Goal: Participate in discussion: Engage in conversation with other users on a specific topic

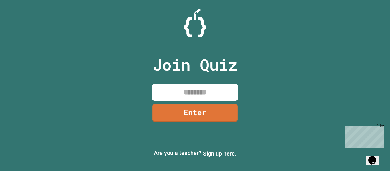
click at [183, 95] on input at bounding box center [195, 92] width 86 height 17
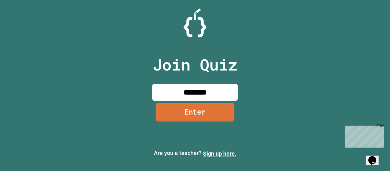
type input "********"
click at [192, 111] on link "Enter" at bounding box center [195, 112] width 79 height 19
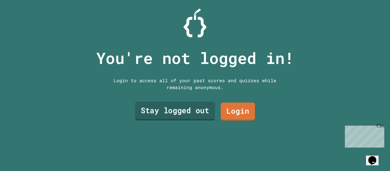
click at [188, 115] on link "Stay logged out" at bounding box center [175, 111] width 80 height 19
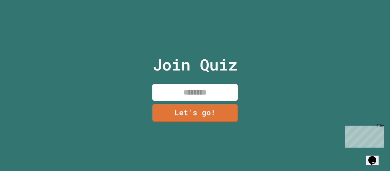
click at [193, 93] on input at bounding box center [195, 92] width 86 height 17
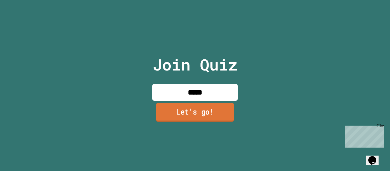
type input "*****"
click at [187, 103] on link "Let's go!" at bounding box center [195, 112] width 78 height 19
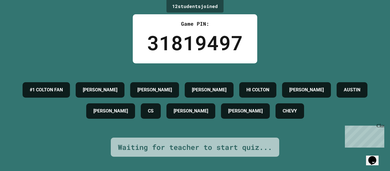
click at [216, 152] on div "Waiting for teacher to start quiz..." at bounding box center [195, 147] width 154 height 11
click at [381, 126] on div "Close" at bounding box center [380, 126] width 7 height 7
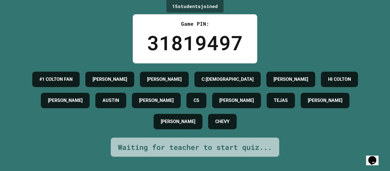
click at [175, 153] on div "Waiting for teacher to start quiz..." at bounding box center [195, 147] width 154 height 11
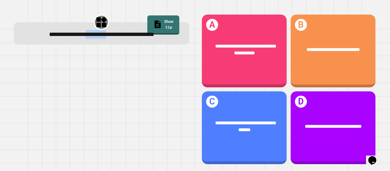
click at [80, 39] on div "**********" at bounding box center [102, 34] width 160 height 9
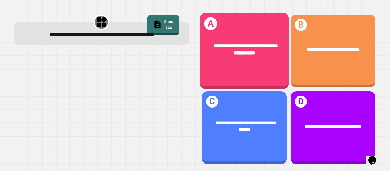
click at [213, 49] on div "**********" at bounding box center [245, 49] width 70 height 15
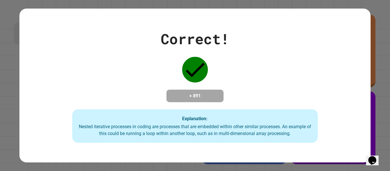
click at [213, 49] on div "Correct! + 891 Explanation: Nested iterative processes in coding are processes …" at bounding box center [194, 85] width 351 height 115
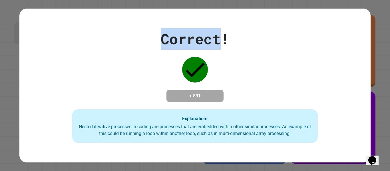
click at [213, 49] on div "Correct! + 891 Explanation: Nested iterative processes in coding are processes …" at bounding box center [194, 85] width 351 height 115
click at [283, 77] on div "Correct! + 891 Explanation: Nested iterative processes in coding are processes …" at bounding box center [194, 85] width 351 height 115
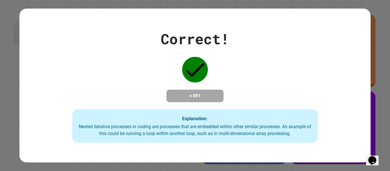
click at [298, 74] on div "Correct! + 891 Explanation: Nested iterative processes in coding are processes …" at bounding box center [194, 85] width 351 height 115
click at [291, 61] on div "Correct! + 891 Explanation: Nested iterative processes in coding are processes …" at bounding box center [194, 85] width 351 height 115
click at [289, 59] on div "Correct! + 891 Explanation: Nested iterative processes in coding are processes …" at bounding box center [194, 85] width 351 height 115
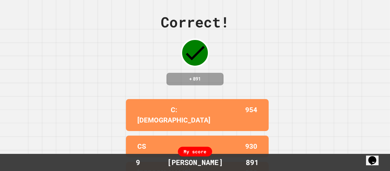
click at [288, 43] on div "Correct! + 891 C:[DEMOGRAPHIC_DATA] 954 CS 930 [PERSON_NAME] 928 [PERSON_NAME] …" at bounding box center [195, 85] width 390 height 171
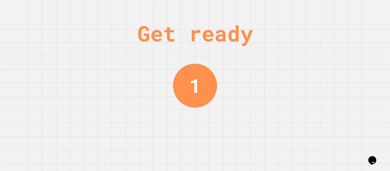
click at [239, 94] on div "Get ready 1" at bounding box center [195, 85] width 390 height 171
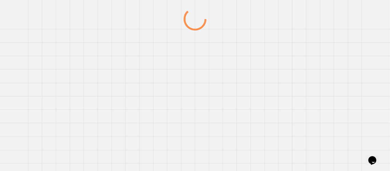
click at [239, 94] on div at bounding box center [195, 89] width 375 height 163
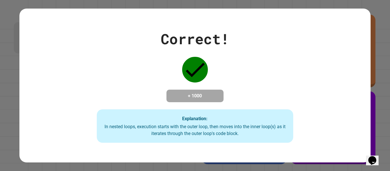
click at [239, 94] on div "Correct! + 1000 Explanation: In nested loops, execution starts with the outer l…" at bounding box center [195, 85] width 281 height 115
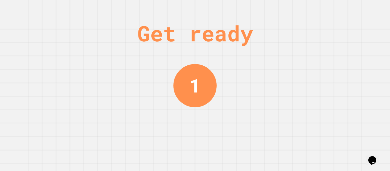
click at [318, 132] on div "Get ready 1" at bounding box center [195, 85] width 390 height 171
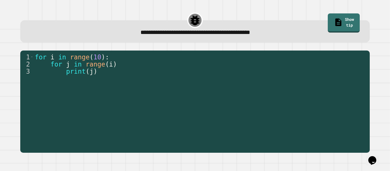
click at [318, 132] on div "for i in range ( 10 ) : for j in range ( i ) print ( j )" at bounding box center [200, 106] width 333 height 107
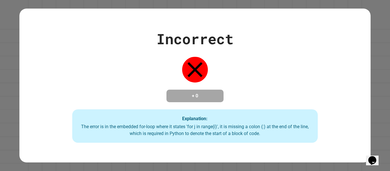
click at [318, 132] on div "Explanation: The error is in the embedded for-loop where it states 'for j in ra…" at bounding box center [195, 126] width 246 height 34
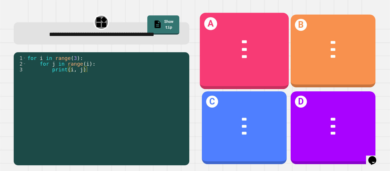
click at [233, 75] on div "A *** *** ***" at bounding box center [244, 51] width 89 height 77
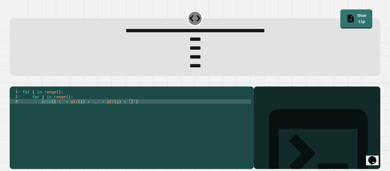
click at [57, 102] on div "for i in range ( ) : for j in range ( ) : print ( '(' + str ( i ) + ',' + str (…" at bounding box center [136, 125] width 230 height 73
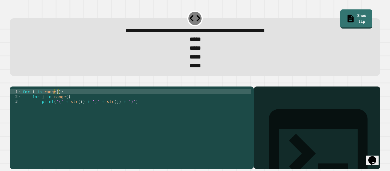
scroll to position [0, 5]
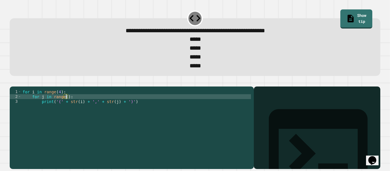
click at [66, 109] on div "for i in range ( 4 ) : for j in range ( ) : print ( '(' + str ( i ) + ',' + str…" at bounding box center [136, 125] width 230 height 73
click at [13, 82] on button "button" at bounding box center [13, 82] width 0 height 0
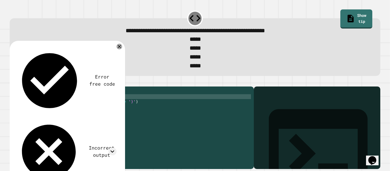
click at [85, 110] on div "for i in range ( 4 ) : for j in range ( 0 ) : print ( '(' + str ( i ) + ',' + s…" at bounding box center [136, 125] width 230 height 73
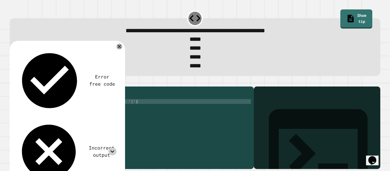
click at [109, 148] on div at bounding box center [113, 152] width 8 height 8
click at [115, 148] on icon at bounding box center [113, 152] width 8 height 8
click at [124, 50] on div "Error free code Incorrect output" at bounding box center [67, 117] width 115 height 152
click at [120, 49] on icon at bounding box center [119, 46] width 7 height 7
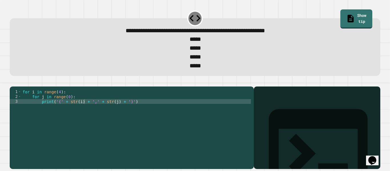
click at [13, 82] on button "button" at bounding box center [13, 82] width 0 height 0
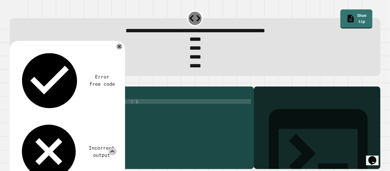
click at [113, 148] on icon at bounding box center [113, 152] width 8 height 8
click at [122, 49] on div "Error free code Incorrect output" at bounding box center [67, 117] width 115 height 152
click at [120, 49] on icon at bounding box center [119, 46] width 7 height 7
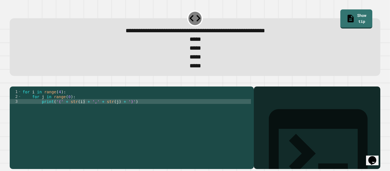
click at [69, 107] on div "for i in range ( 4 ) : for j in range ( 0 ) : print ( '(' + str ( i ) + ',' + s…" at bounding box center [136, 125] width 230 height 73
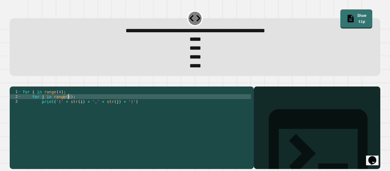
click at [13, 82] on icon "button" at bounding box center [13, 82] width 0 height 0
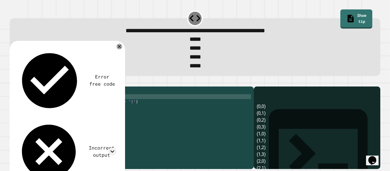
click at [68, 107] on div "for i in range ( 4 ) : for j in range ( 4 ) : print ( '(' + str ( i ) + ',' + s…" at bounding box center [136, 125] width 230 height 73
click at [13, 82] on icon "button" at bounding box center [13, 82] width 0 height 0
click at [68, 107] on div "for i in range ( 4 ) : for j in range ( 0 ) : print ( '(' + str ( i ) + ',' + s…" at bounding box center [136, 125] width 230 height 73
click at [59, 103] on div "for i in range ( 4 ) : for j in range ( 4 ) : print ( '(' + str ( i ) + ',' + s…" at bounding box center [136, 125] width 230 height 73
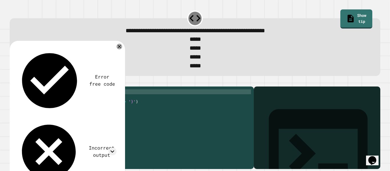
scroll to position [0, 5]
click at [13, 82] on button "button" at bounding box center [13, 82] width 0 height 0
click at [59, 101] on div "for i in range ( 0 ) : for j in range ( 4 ) : print ( '(' + str ( i ) + ',' + s…" at bounding box center [136, 125] width 230 height 73
click at [68, 107] on div "for i in range ( 4 ) : for j in range ( 4 ) : print ( '(' + str ( i ) + ',' + s…" at bounding box center [136, 125] width 230 height 73
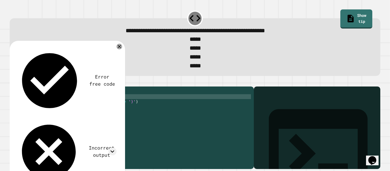
scroll to position [0, 6]
type textarea "**********"
click at [13, 82] on icon "button" at bounding box center [13, 82] width 0 height 0
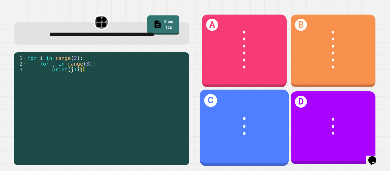
click at [265, 106] on div "* * *" at bounding box center [244, 126] width 89 height 41
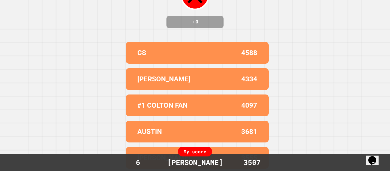
scroll to position [0, 0]
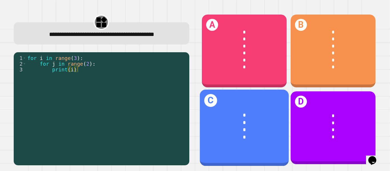
click at [235, 136] on div "*" at bounding box center [245, 137] width 70 height 7
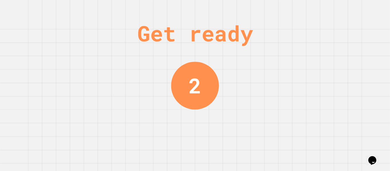
click at [314, 108] on div "Get ready 2" at bounding box center [195, 85] width 390 height 171
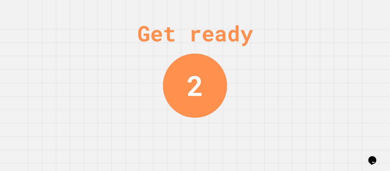
click at [314, 108] on div "Get ready 2" at bounding box center [195, 85] width 390 height 171
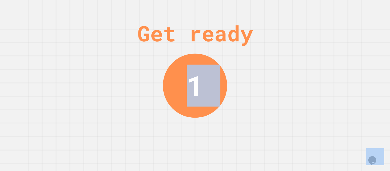
click at [331, 69] on div "Get ready 1" at bounding box center [195, 85] width 390 height 171
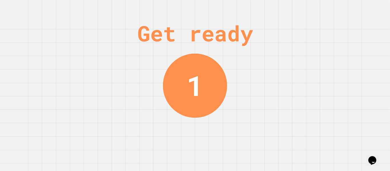
click at [331, 69] on div "Get ready 1" at bounding box center [195, 85] width 390 height 171
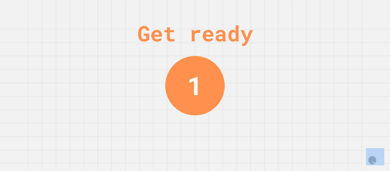
click at [331, 69] on div "Get ready 1" at bounding box center [195, 85] width 390 height 171
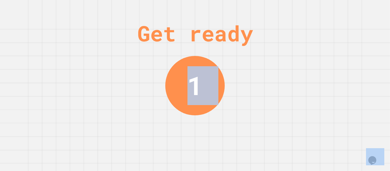
click at [331, 69] on div "Get ready 1" at bounding box center [195, 85] width 390 height 171
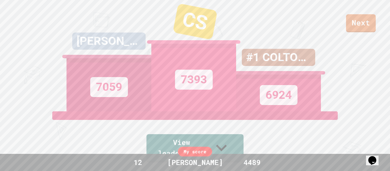
click at [202, 61] on div "7393" at bounding box center [193, 78] width 85 height 68
